Goal: Find specific page/section: Find specific page/section

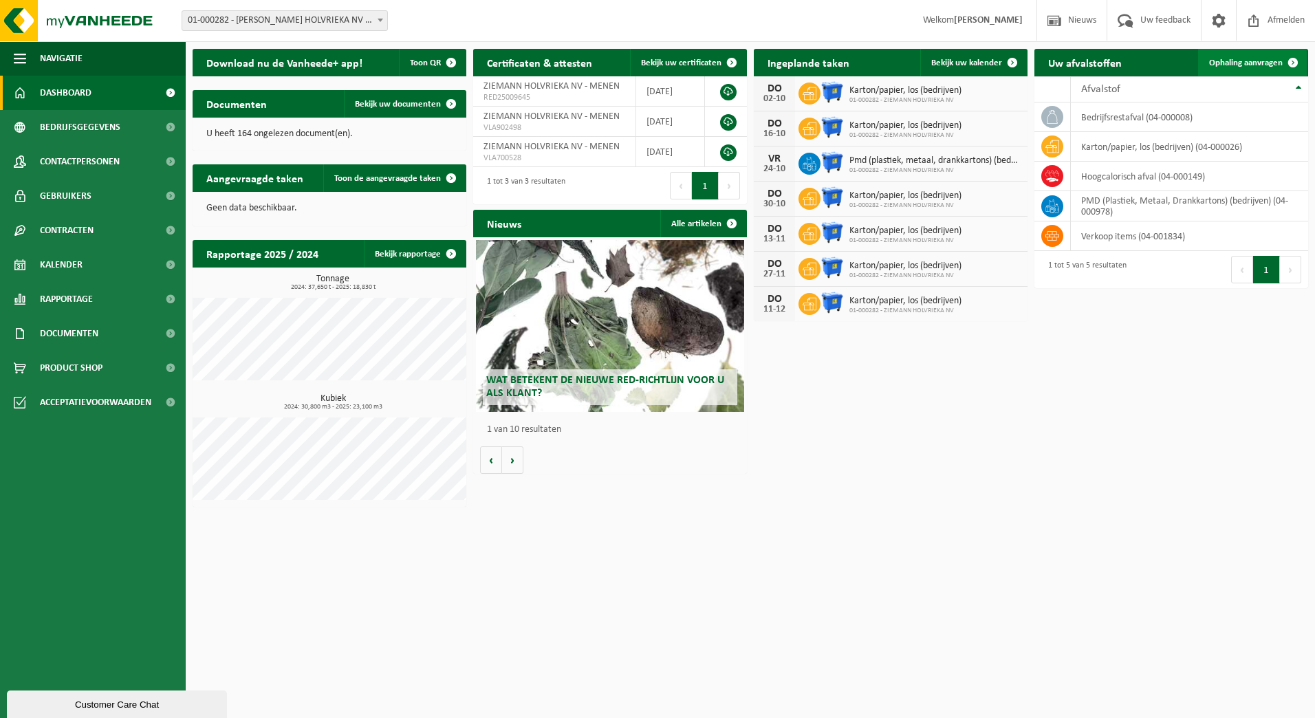
click at [1280, 65] on span at bounding box center [1293, 63] width 28 height 28
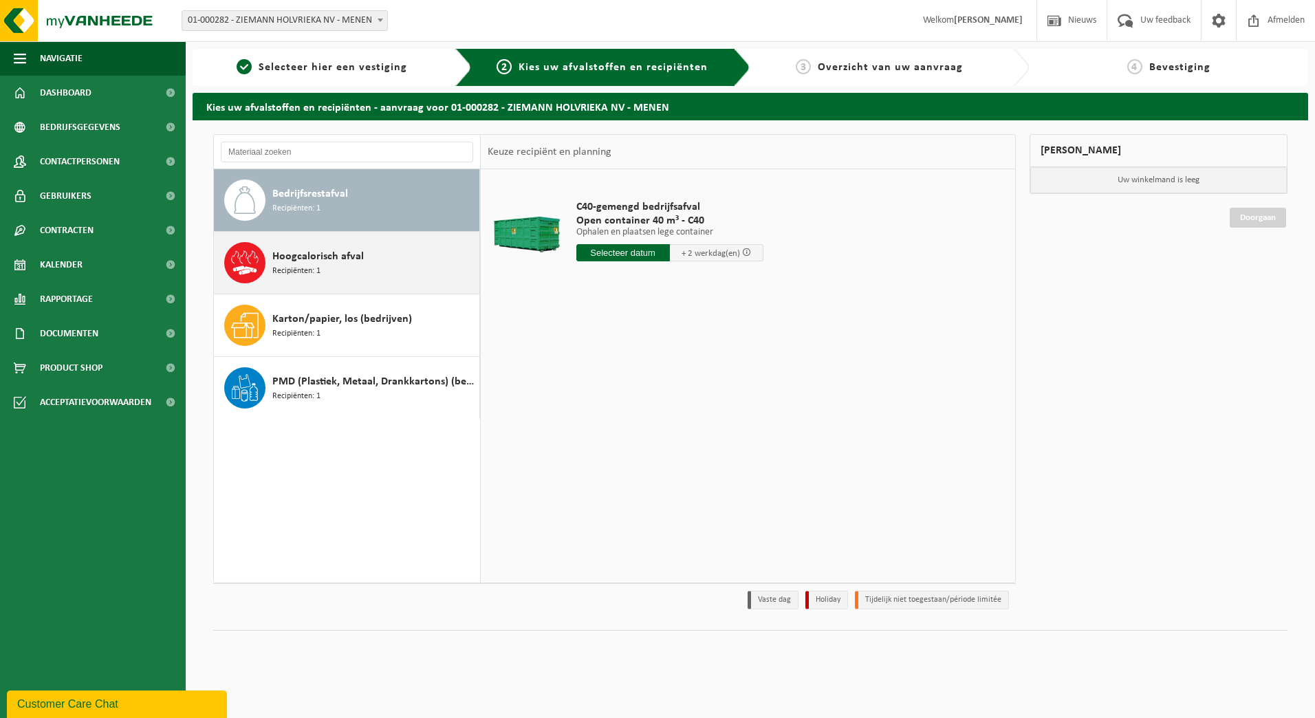
click at [325, 259] on span "Hoogcalorisch afval" at bounding box center [317, 256] width 91 height 17
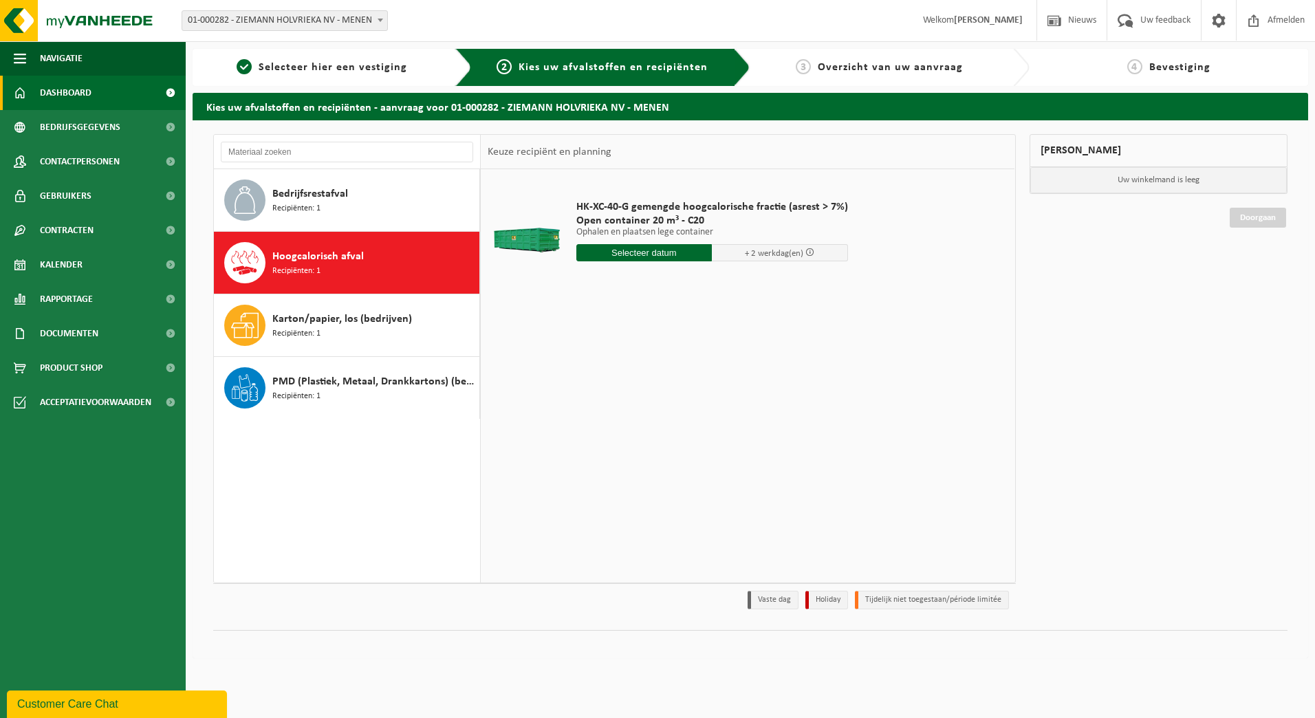
click at [63, 103] on span "Dashboard" at bounding box center [66, 93] width 52 height 34
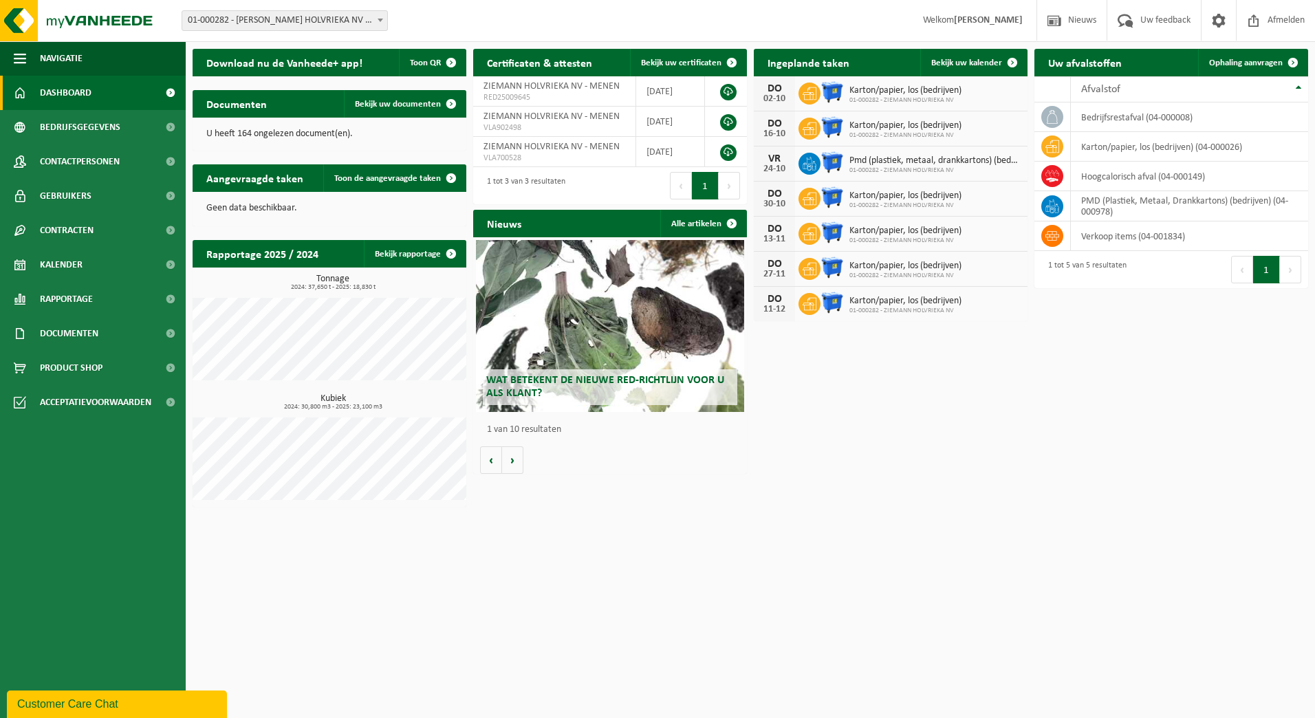
click at [969, 25] on strong "[PERSON_NAME]" at bounding box center [988, 20] width 69 height 10
click at [955, 23] on strong "[PERSON_NAME]" at bounding box center [988, 20] width 69 height 10
click at [64, 122] on span "Bedrijfsgegevens" at bounding box center [80, 127] width 80 height 34
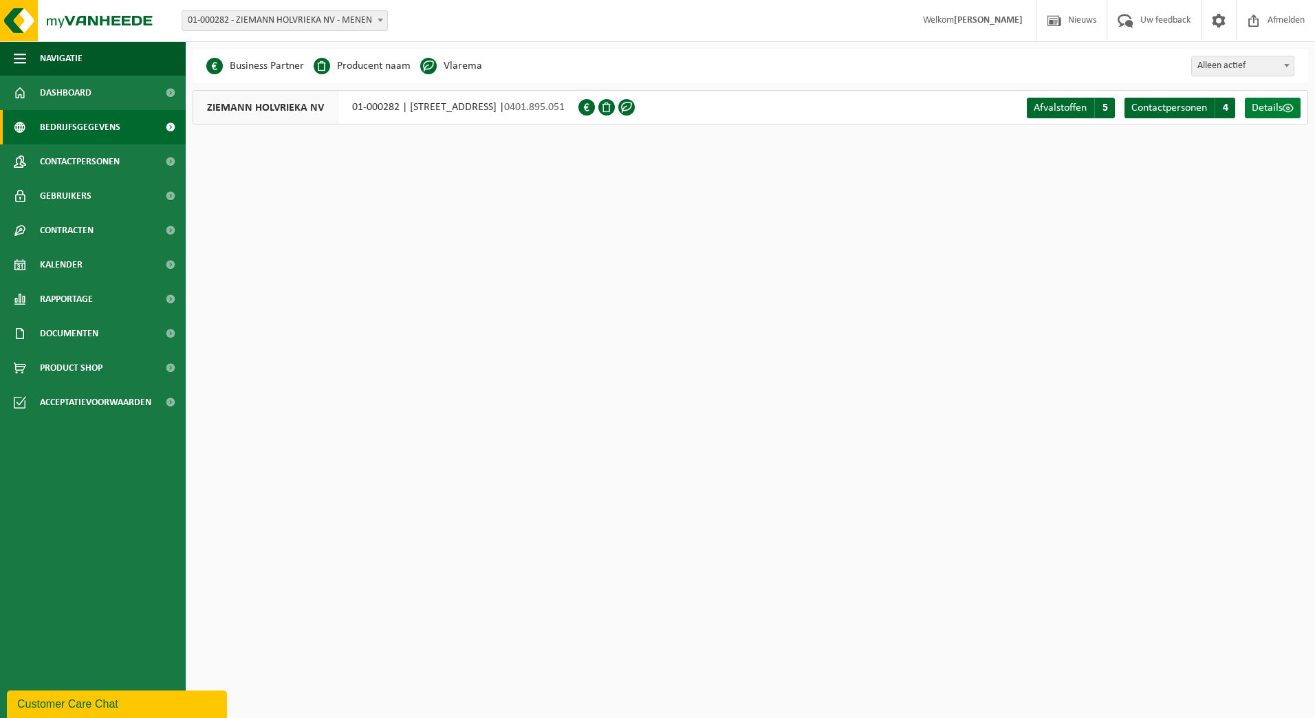
click at [1280, 105] on span "Details" at bounding box center [1267, 107] width 31 height 11
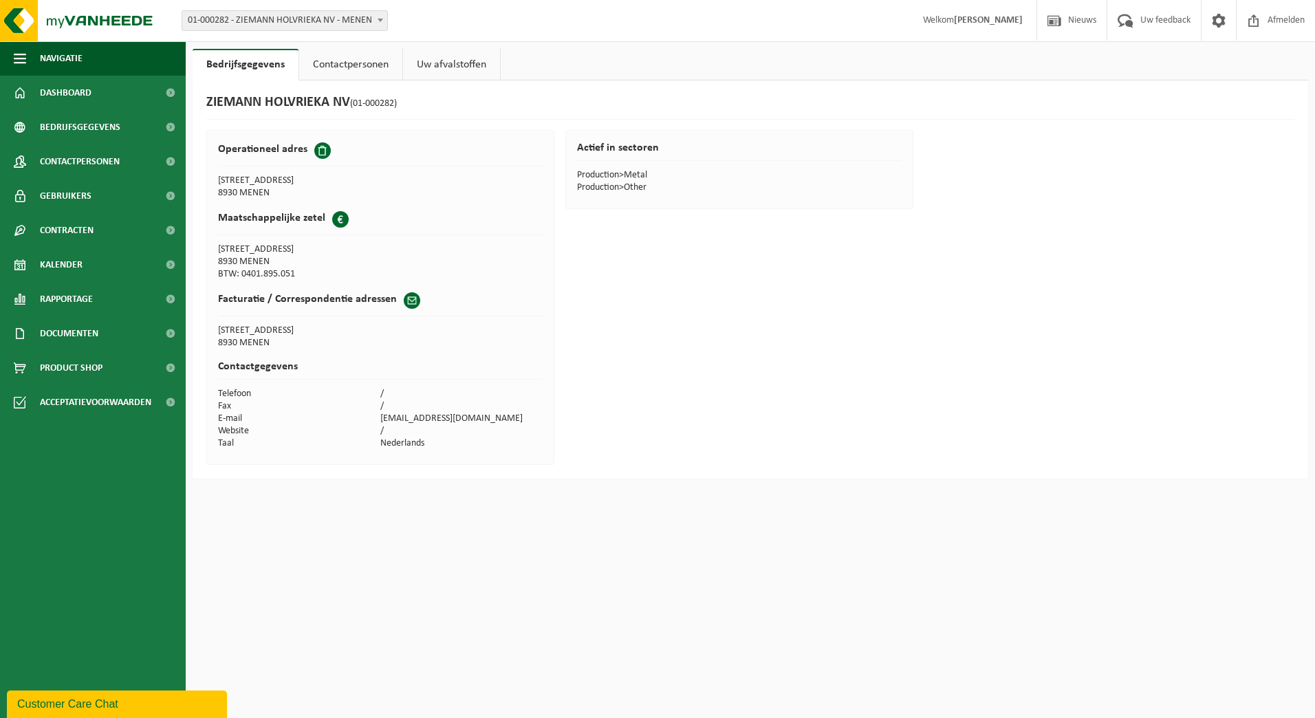
click at [349, 69] on link "Contactpersonen" at bounding box center [350, 65] width 103 height 32
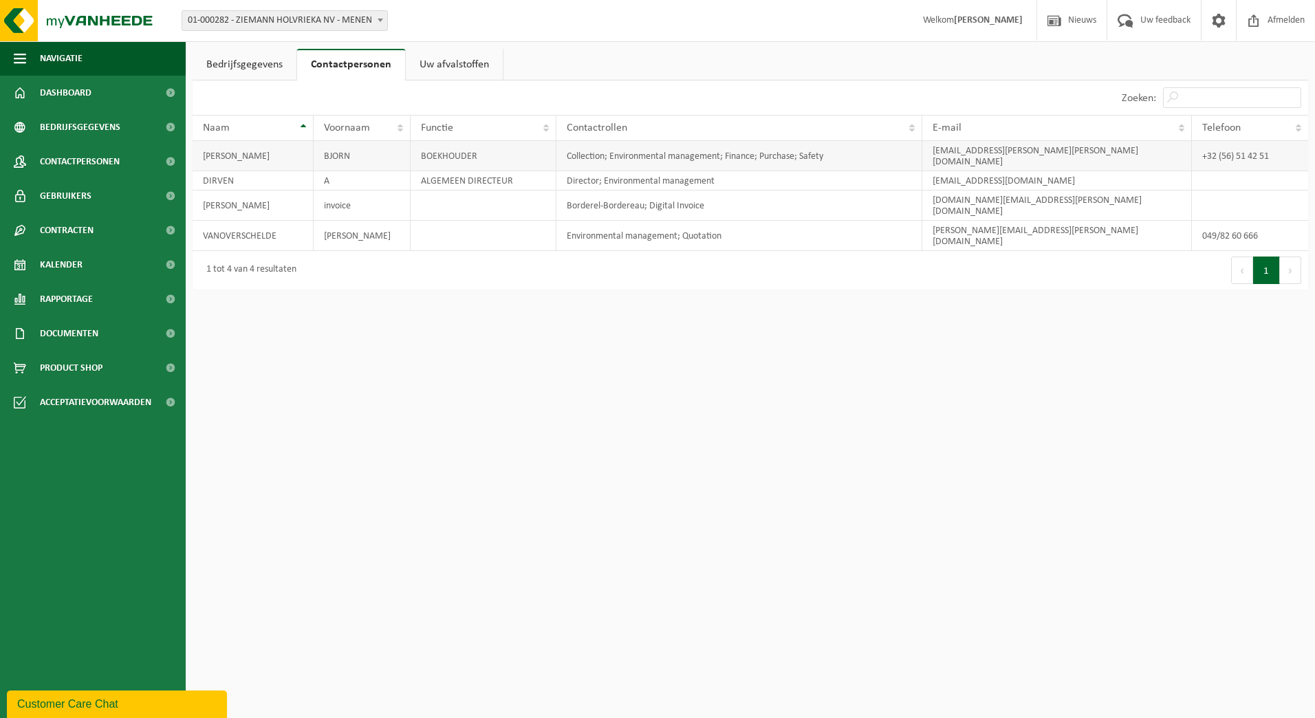
click at [276, 146] on td "STAELGRAEVE" at bounding box center [253, 156] width 121 height 30
click at [697, 149] on td "Collection; Environmental management; Finance; Purchase; Safety" at bounding box center [739, 156] width 366 height 30
click at [435, 67] on link "Uw afvalstoffen" at bounding box center [454, 65] width 97 height 32
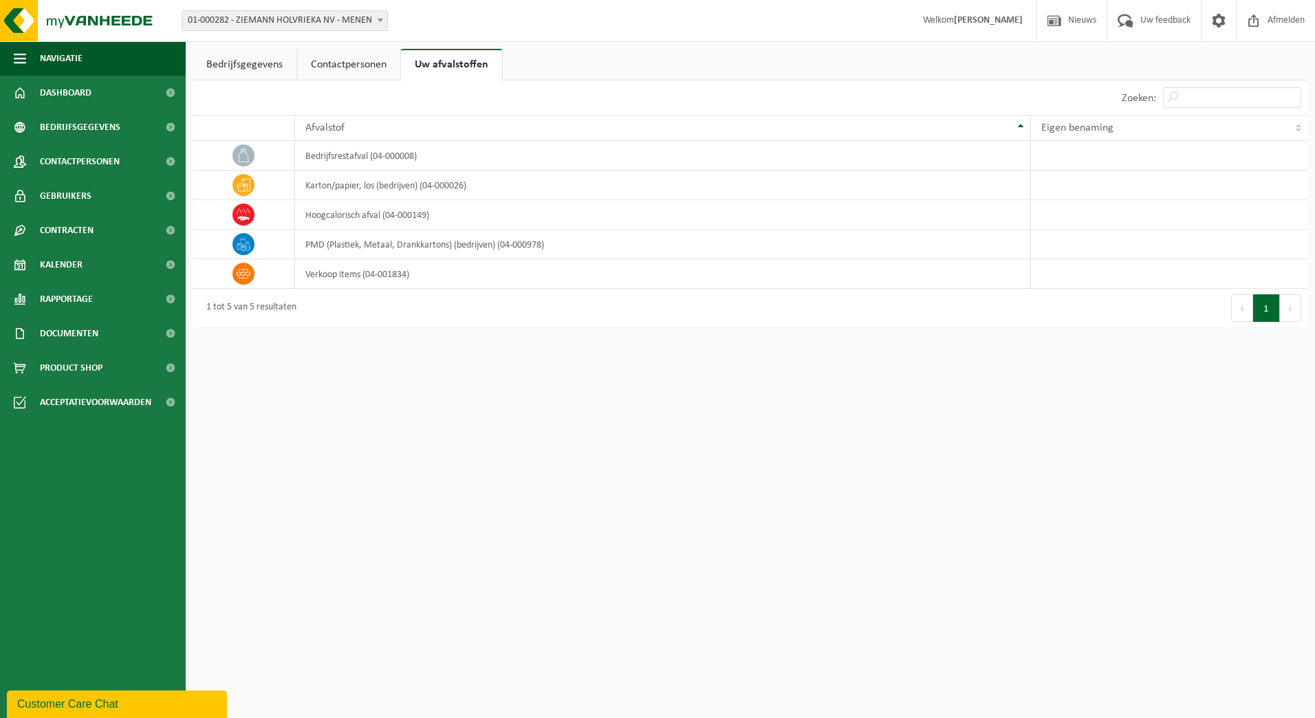
click at [254, 73] on link "Bedrijfsgegevens" at bounding box center [245, 65] width 104 height 32
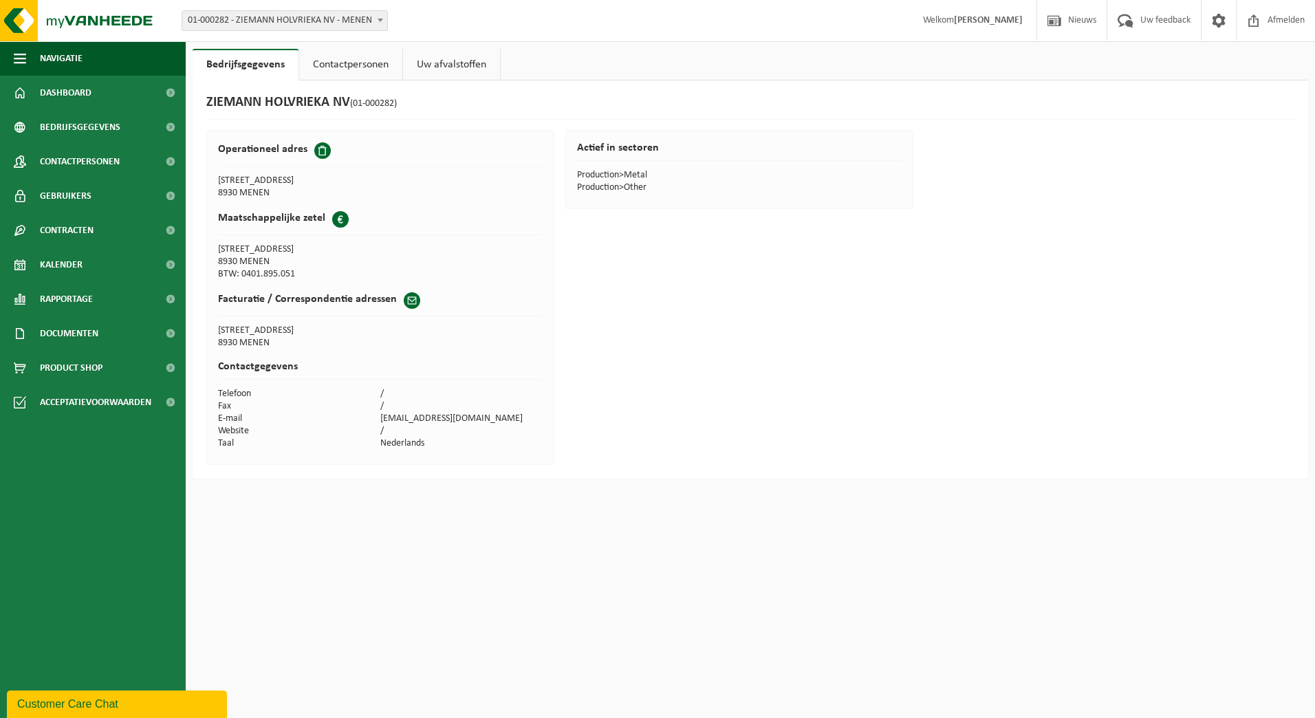
click at [405, 296] on span at bounding box center [412, 300] width 17 height 17
click at [409, 299] on span at bounding box center [412, 300] width 17 height 17
click at [372, 57] on link "Contactpersonen" at bounding box center [350, 65] width 103 height 32
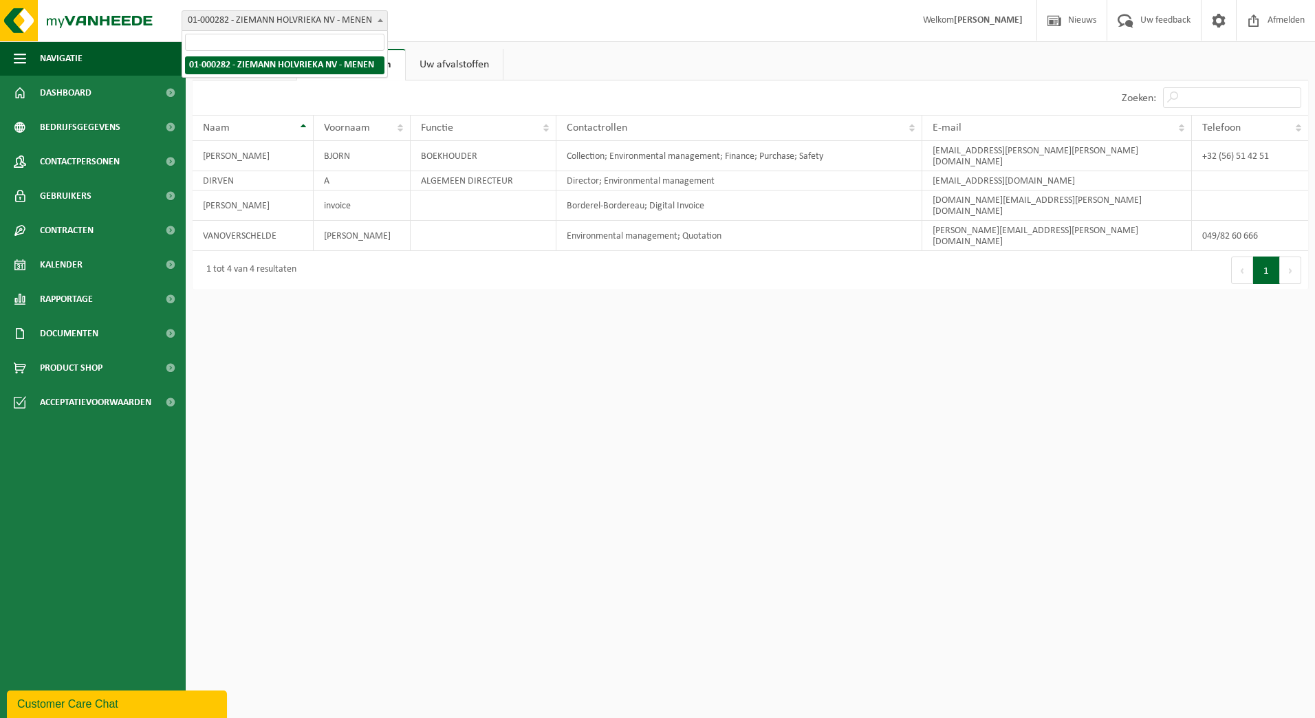
click at [371, 23] on span "01-000282 - ZIEMANN HOLVRIEKA NV - MENEN" at bounding box center [284, 20] width 205 height 19
click at [248, 65] on link "Bedrijfsgegevens" at bounding box center [245, 65] width 104 height 32
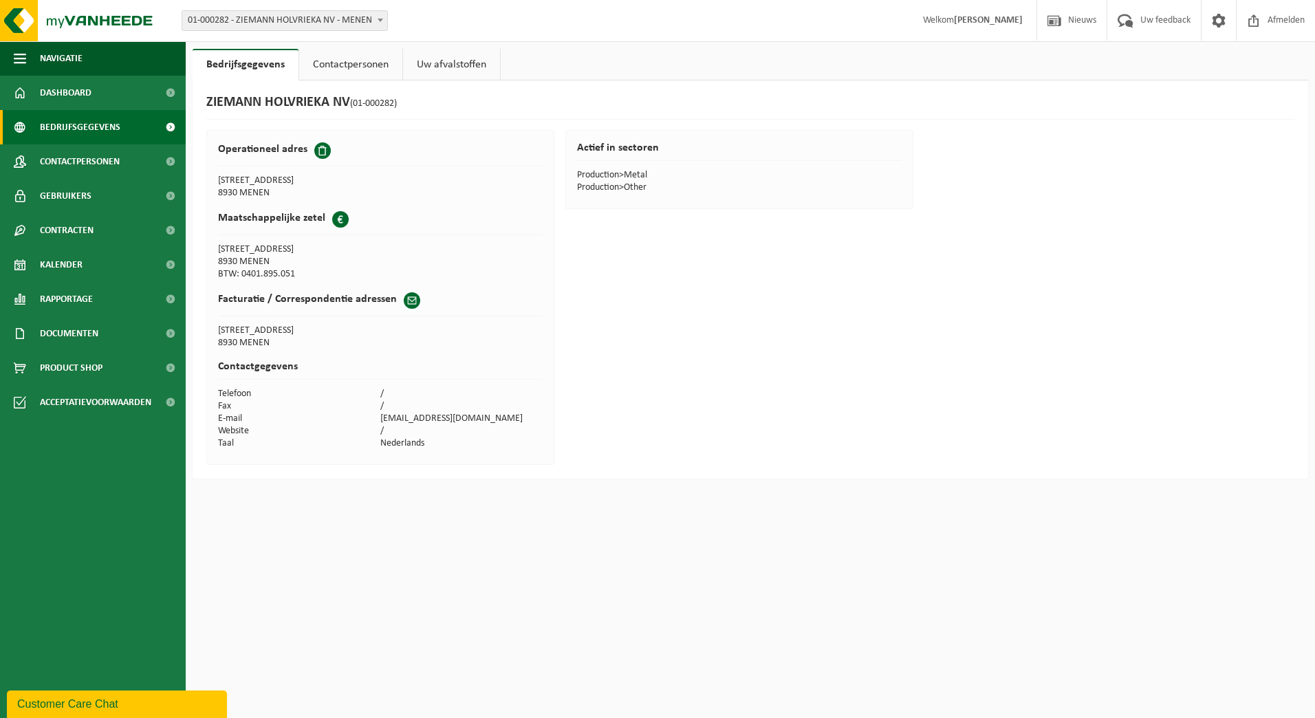
click at [85, 124] on span "Bedrijfsgegevens" at bounding box center [80, 127] width 80 height 34
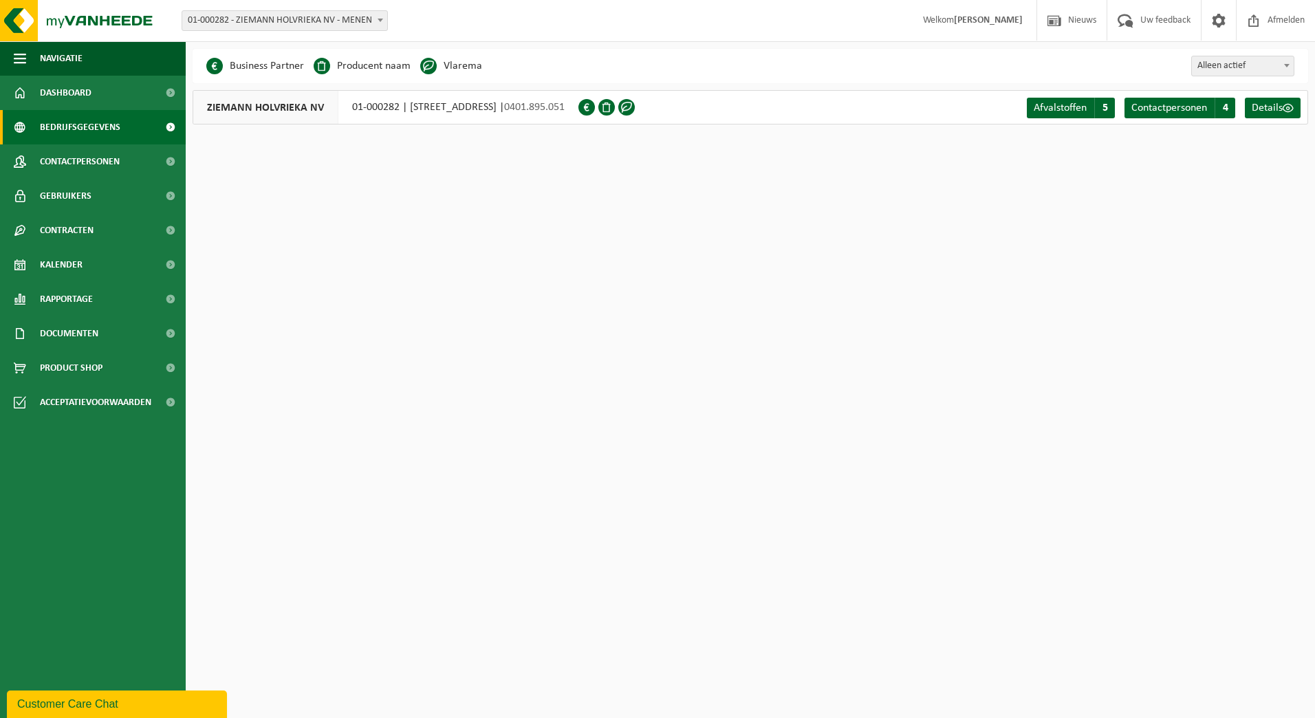
click at [80, 87] on span "Dashboard" at bounding box center [66, 93] width 52 height 34
